Goal: Information Seeking & Learning: Learn about a topic

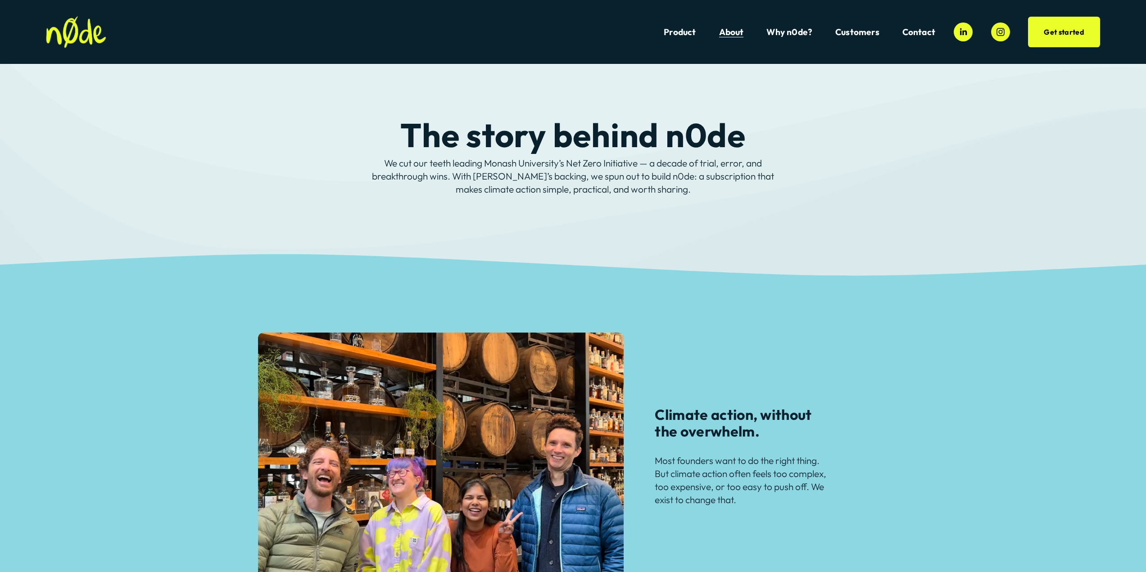
click at [928, 36] on link "Contact" at bounding box center [918, 32] width 33 height 12
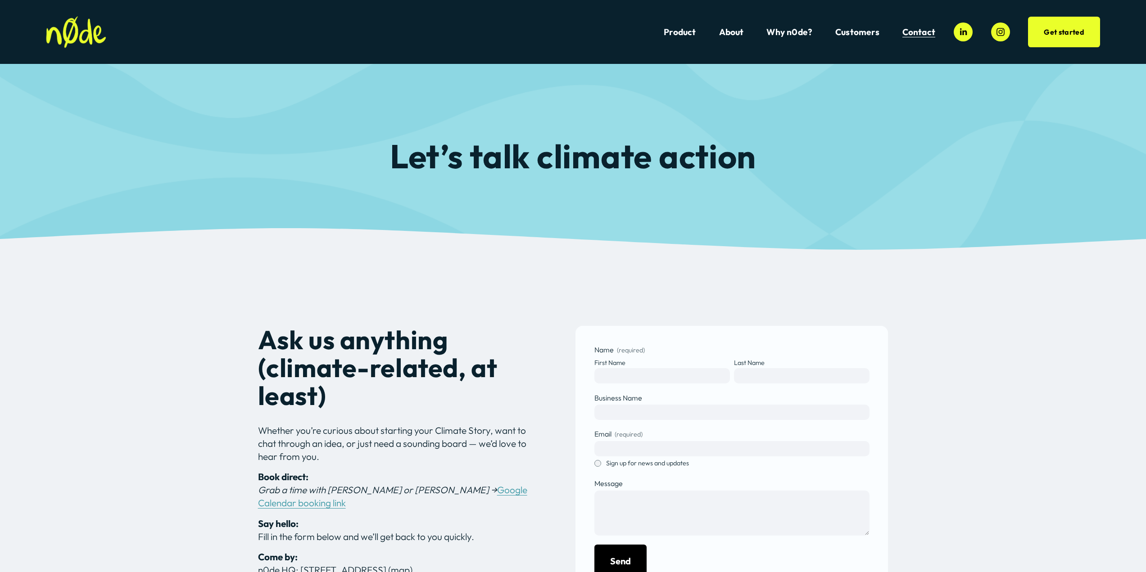
click at [854, 35] on span "Customers" at bounding box center [857, 32] width 44 height 10
click at [803, 37] on nav "Product About Why n0de? Customers Dillicious Aegir Divers Creative Fitness Mark…" at bounding box center [800, 32] width 272 height 12
click at [803, 37] on link "Why n0de?" at bounding box center [789, 32] width 46 height 12
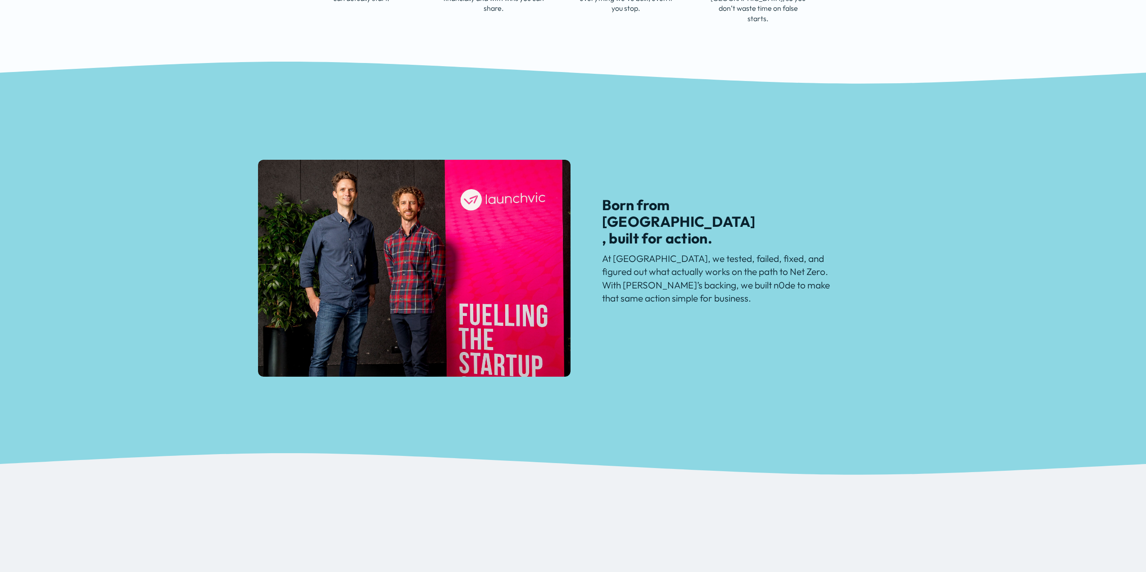
scroll to position [810, 0]
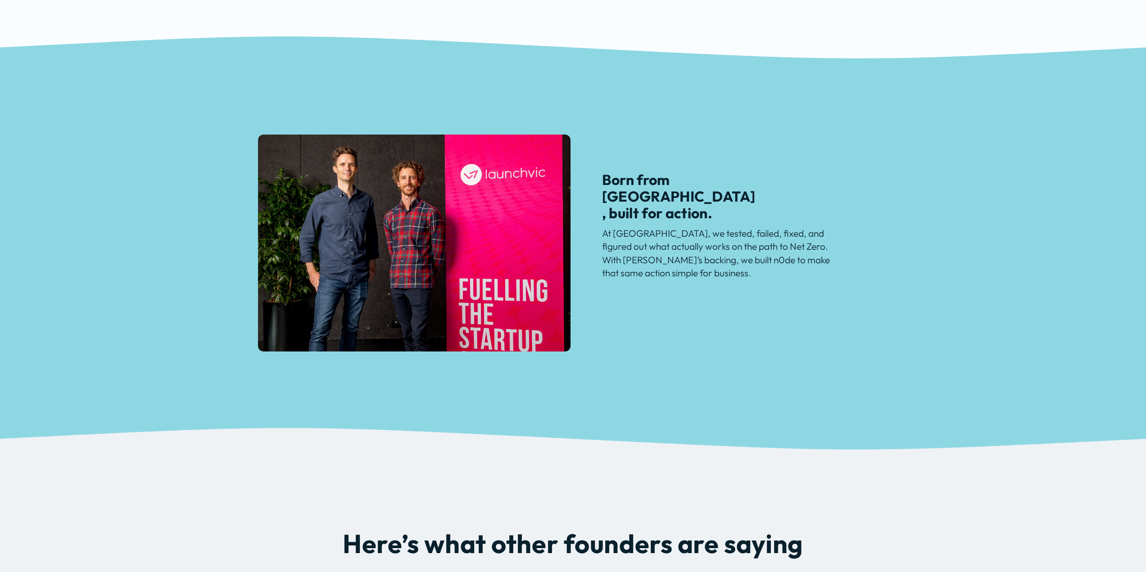
drag, startPoint x: 661, startPoint y: 271, endPoint x: 783, endPoint y: 274, distance: 123.0
click at [783, 274] on p "At [GEOGRAPHIC_DATA], we tested, failed, fixed, and figured out what actually w…" at bounding box center [718, 253] width 233 height 53
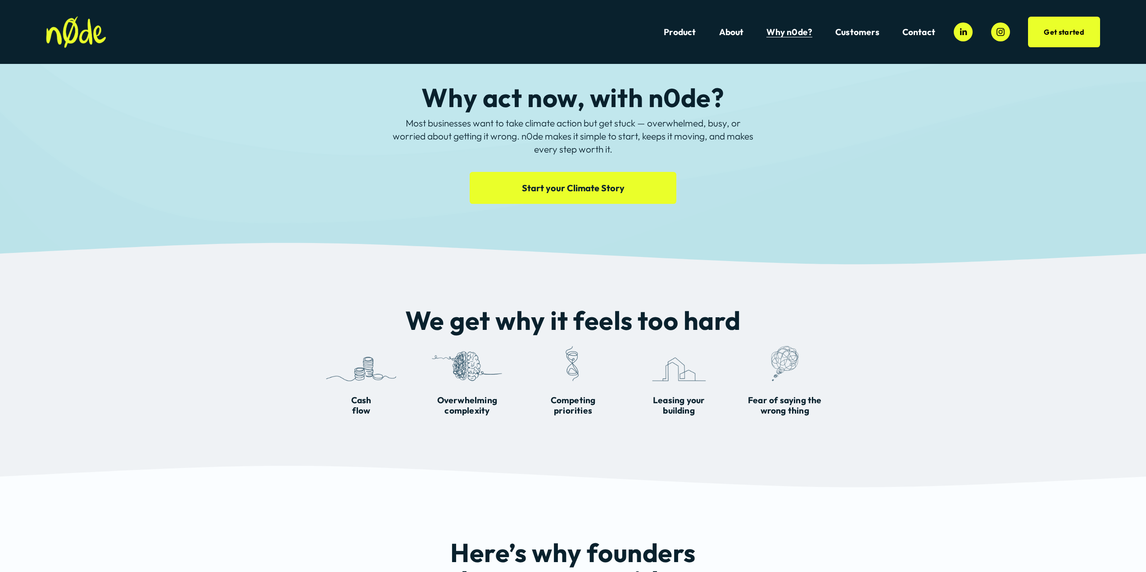
scroll to position [0, 0]
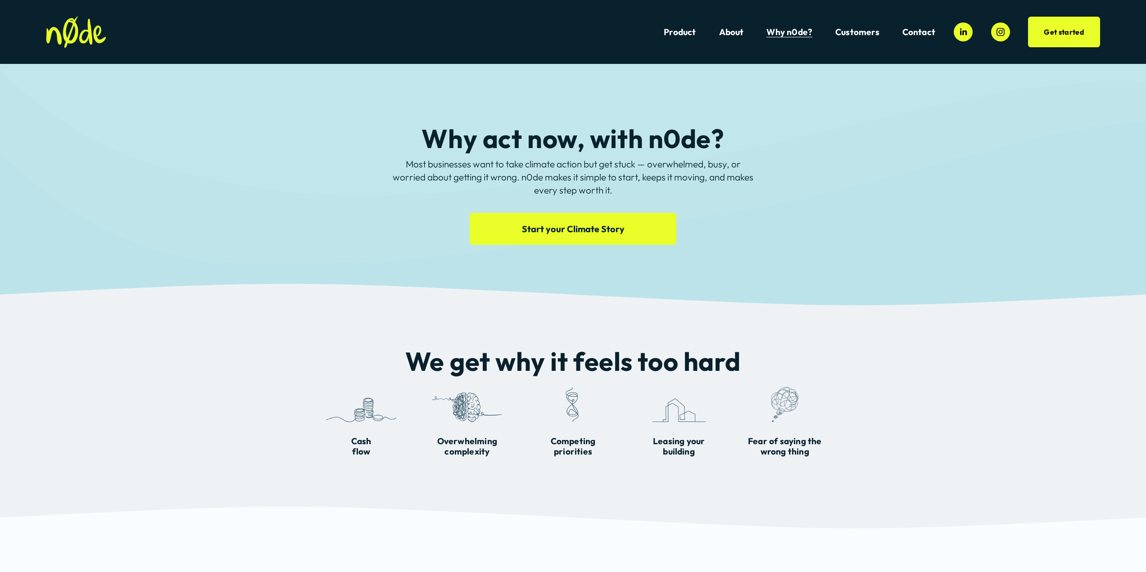
click at [684, 33] on link "Product" at bounding box center [680, 32] width 32 height 12
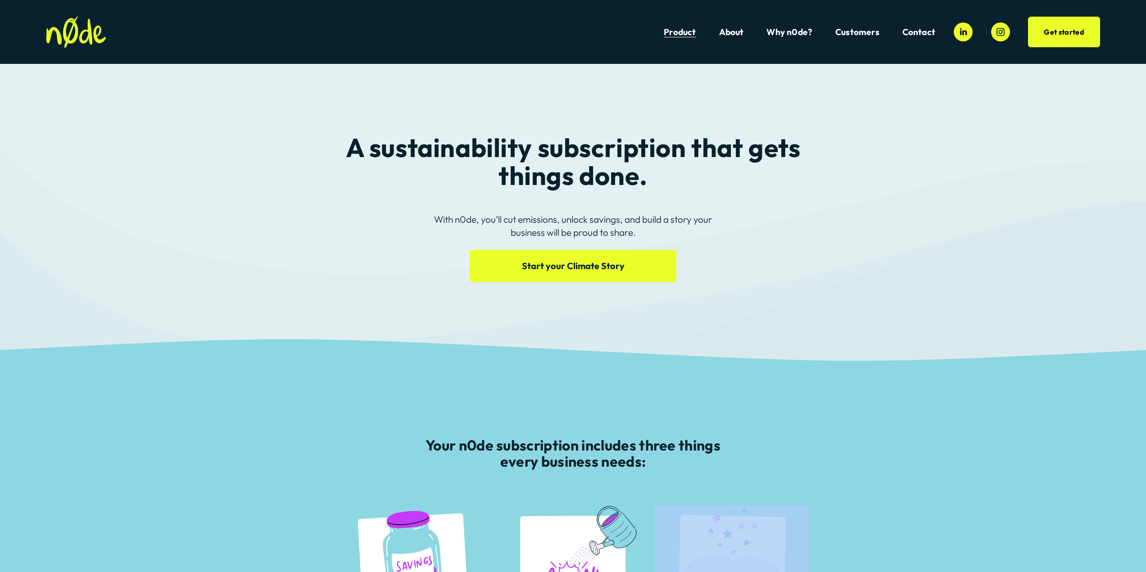
drag, startPoint x: 1039, startPoint y: 510, endPoint x: 875, endPoint y: 483, distance: 165.6
click at [1038, 511] on div "Your n0de subscription includes three things every business needs: Support that…" at bounding box center [573, 573] width 1146 height 272
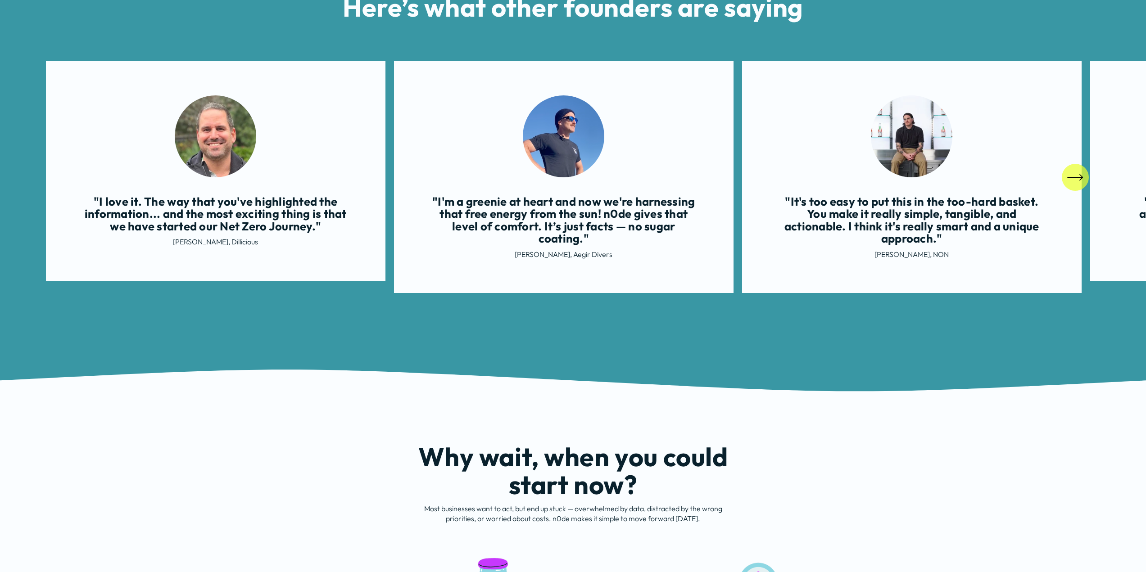
scroll to position [1666, 0]
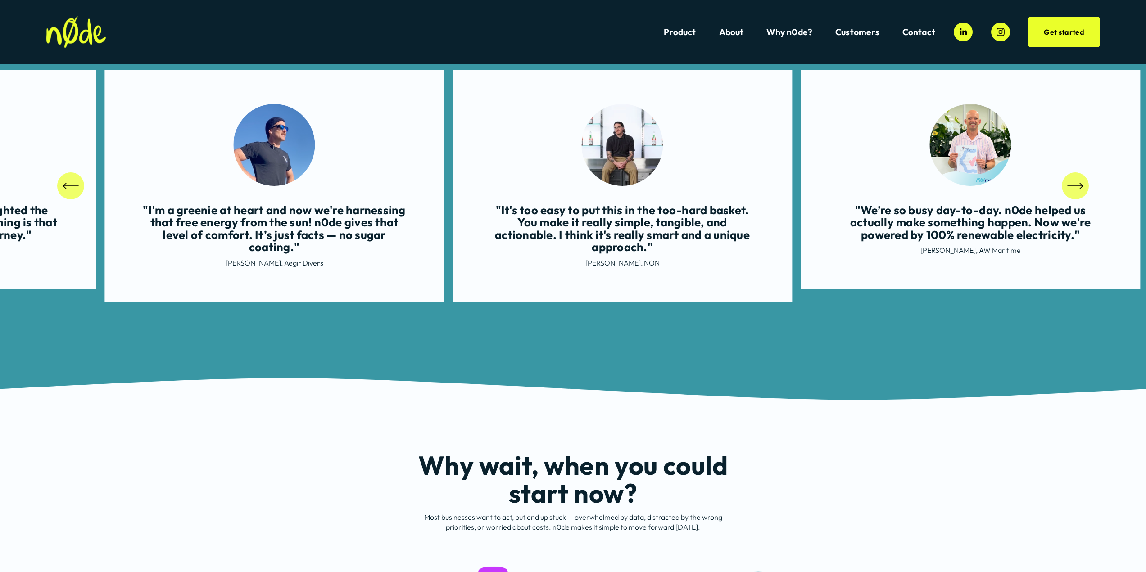
drag, startPoint x: 661, startPoint y: 268, endPoint x: 295, endPoint y: 320, distance: 369.6
click at [299, 317] on div "Here’s what other founders are saying "I love it. The way that you've highlight…" at bounding box center [573, 150] width 1146 height 456
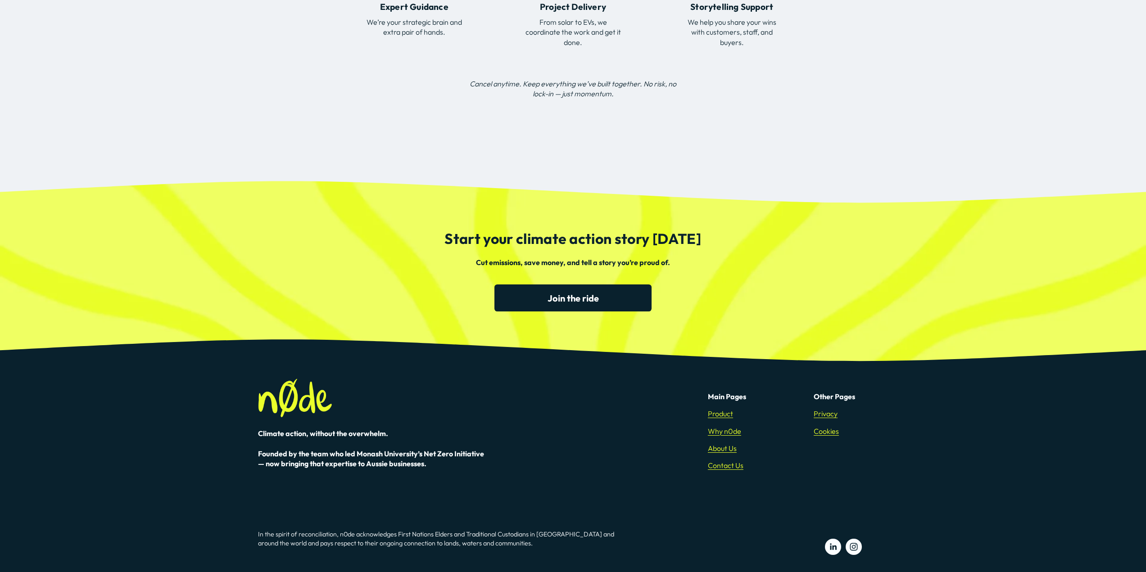
scroll to position [2810, 0]
